Goal: Task Accomplishment & Management: Use online tool/utility

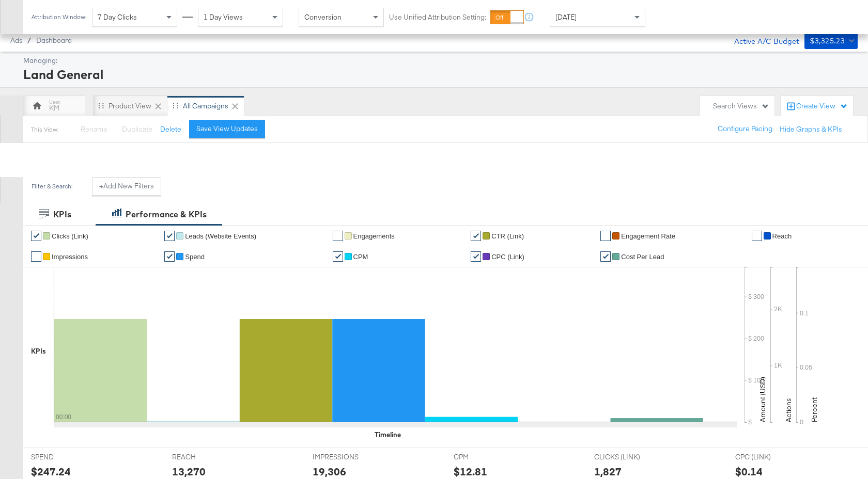
scroll to position [384, 0]
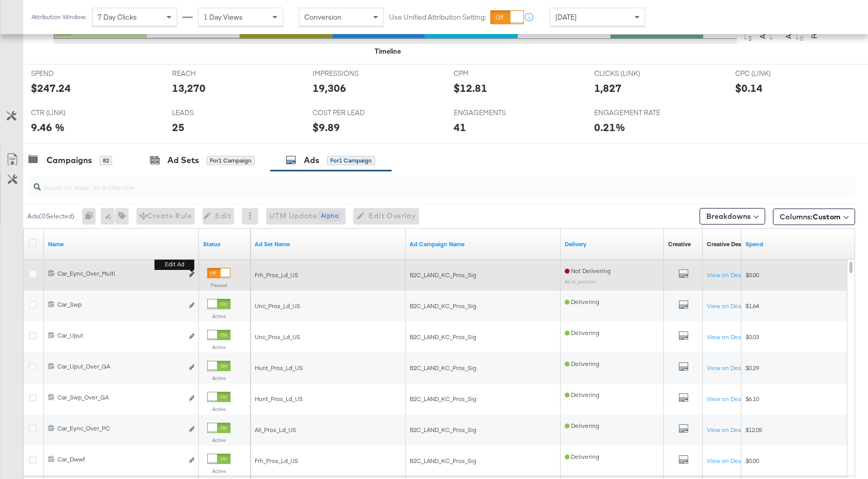
click at [192, 275] on icon "link" at bounding box center [191, 275] width 5 height 6
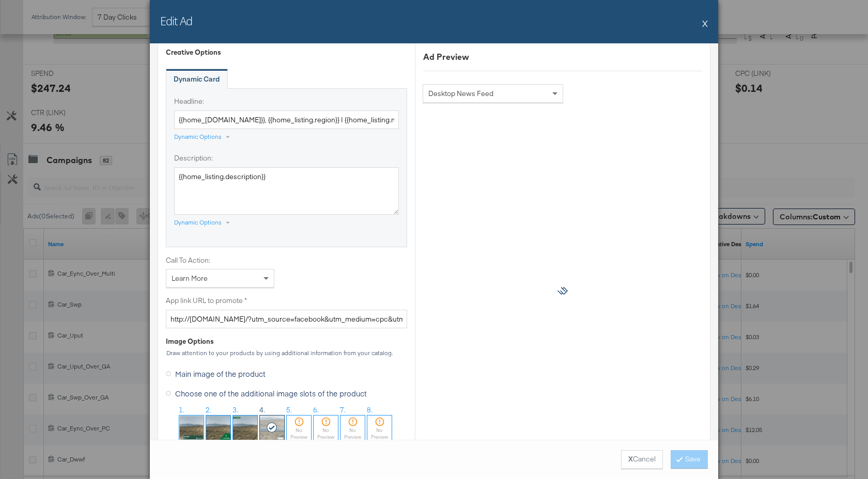
scroll to position [813, 0]
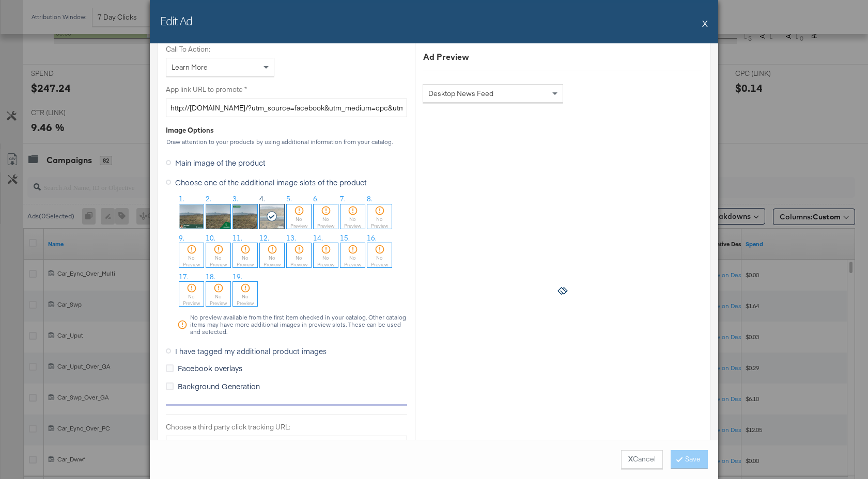
click at [705, 21] on button "X" at bounding box center [705, 23] width 6 height 21
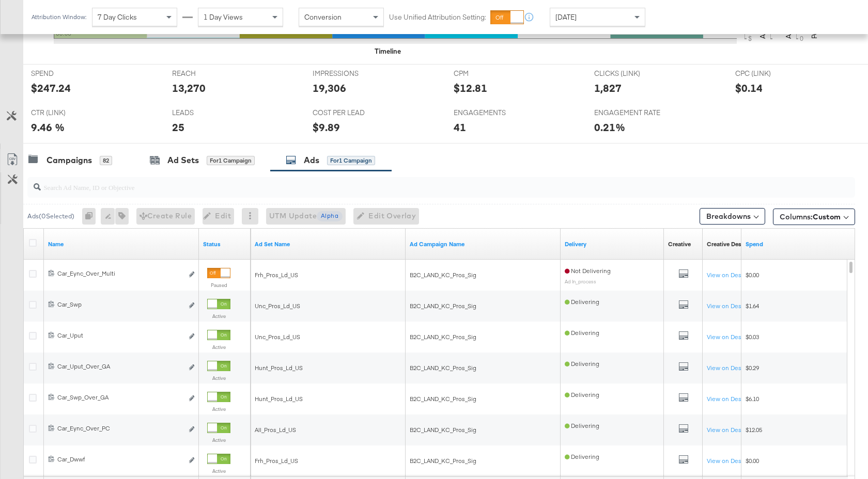
scroll to position [0, 0]
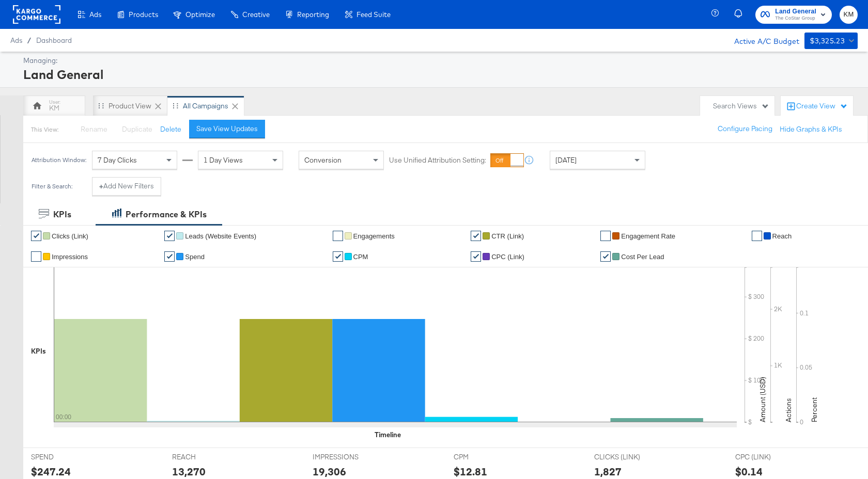
click at [601, 162] on div "[DATE]" at bounding box center [597, 160] width 95 height 18
click at [708, 159] on label "End:" at bounding box center [699, 156] width 17 height 7
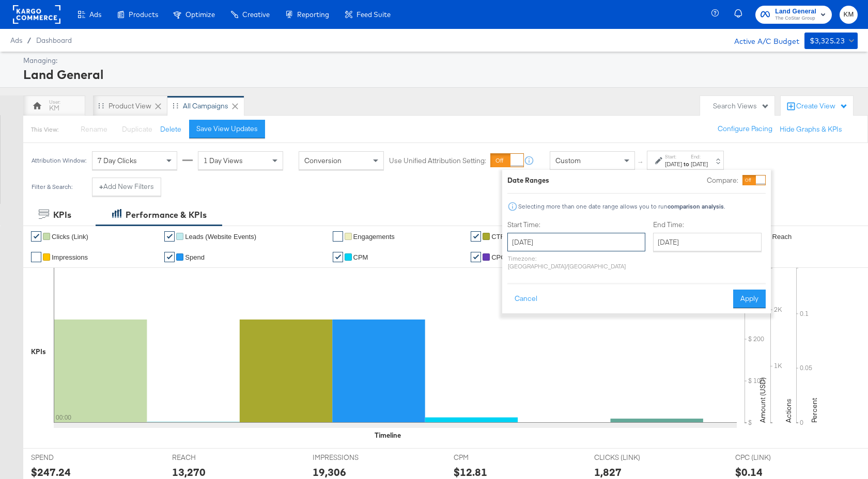
click at [600, 245] on input "[DATE]" at bounding box center [576, 242] width 138 height 19
